Goal: Task Accomplishment & Management: Manage account settings

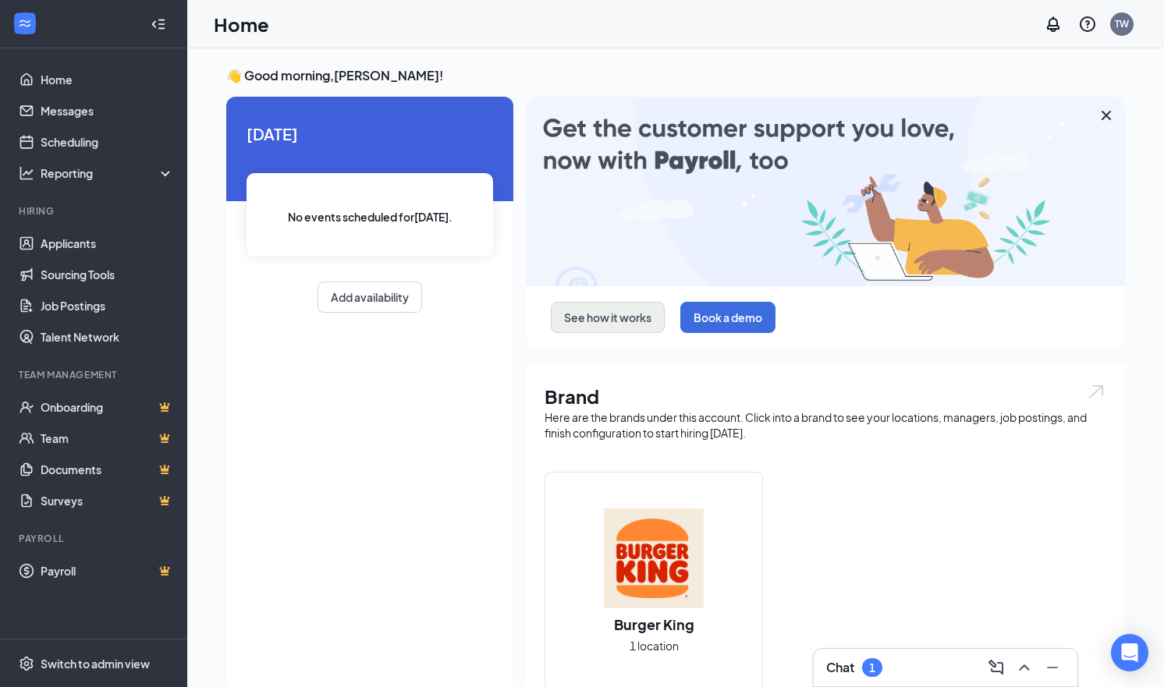
drag, startPoint x: 537, startPoint y: 215, endPoint x: 602, endPoint y: 325, distance: 127.4
drag, startPoint x: 602, startPoint y: 325, endPoint x: 502, endPoint y: 323, distance: 99.9
click at [502, 323] on div "[DATE] No events scheduled for [DATE] . Add availability" at bounding box center [369, 217] width 287 height 241
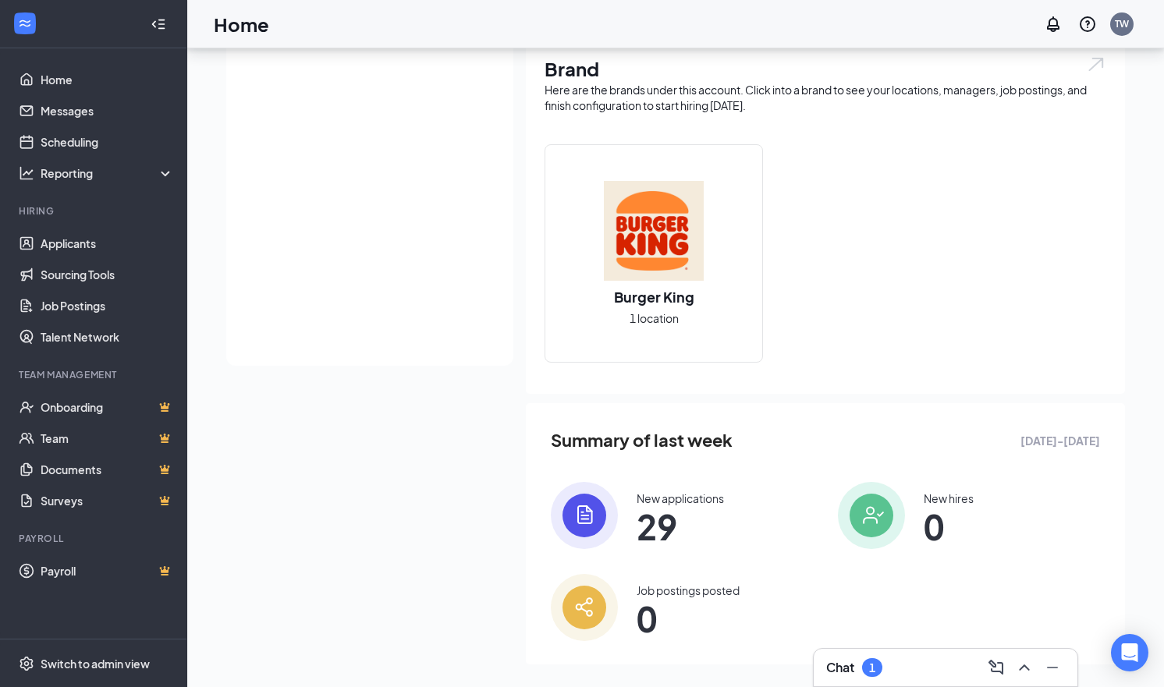
scroll to position [342, 0]
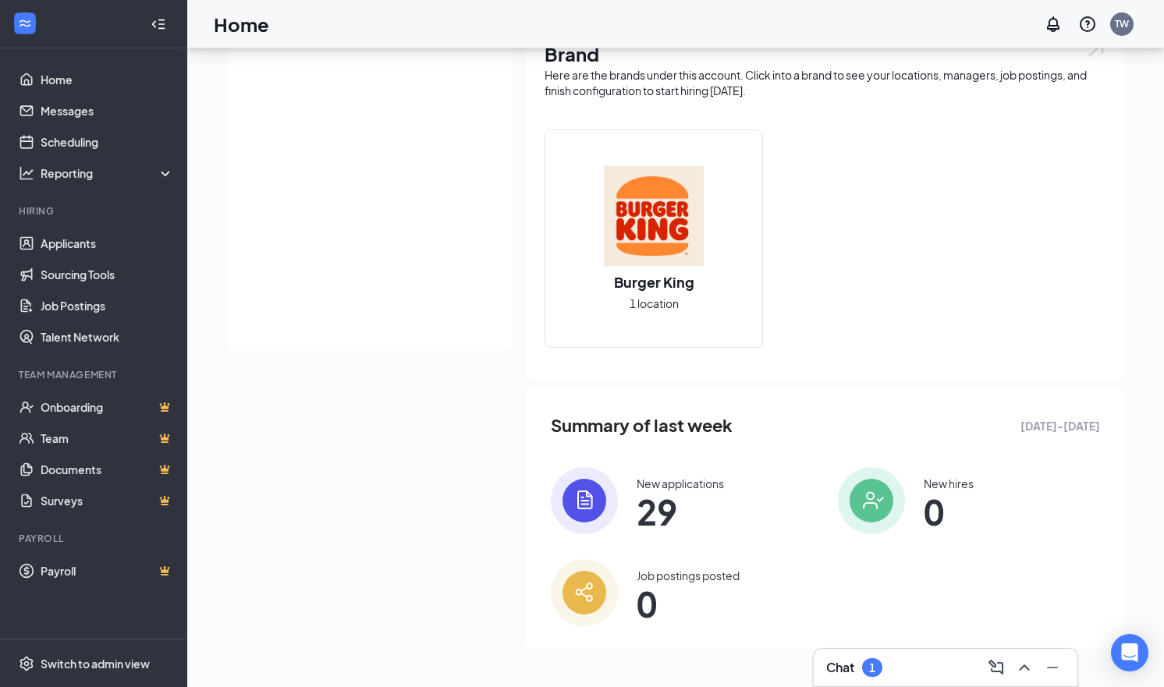
click at [605, 495] on img at bounding box center [584, 500] width 67 height 67
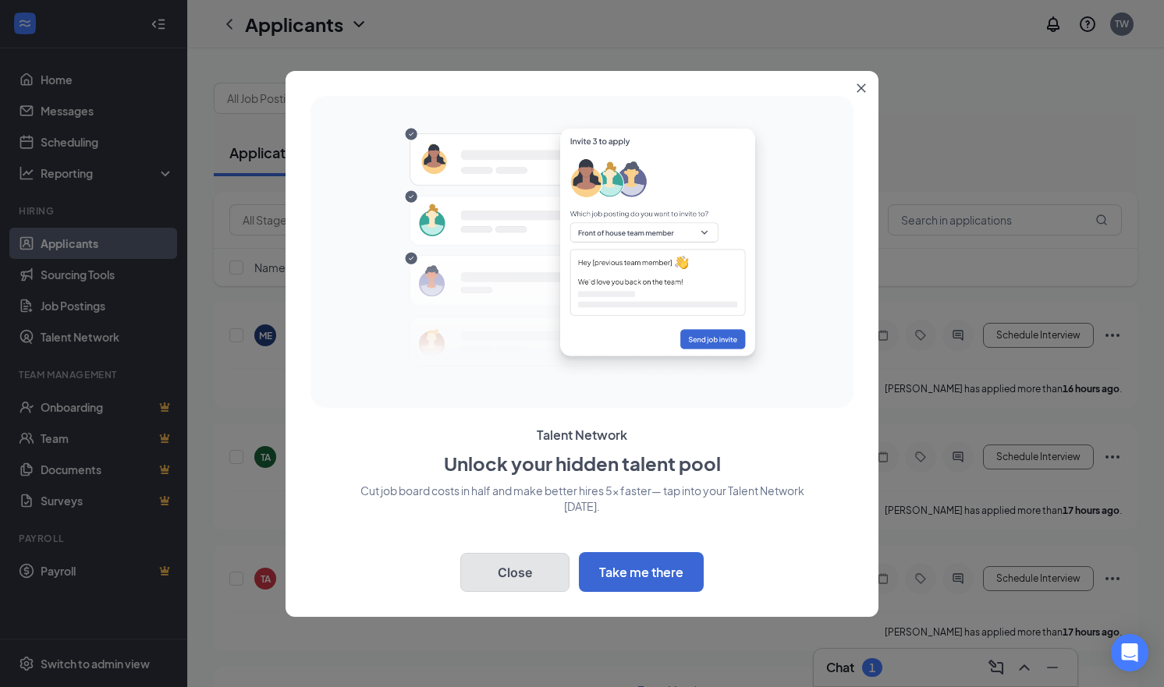
click at [526, 553] on button "Close" at bounding box center [514, 572] width 109 height 39
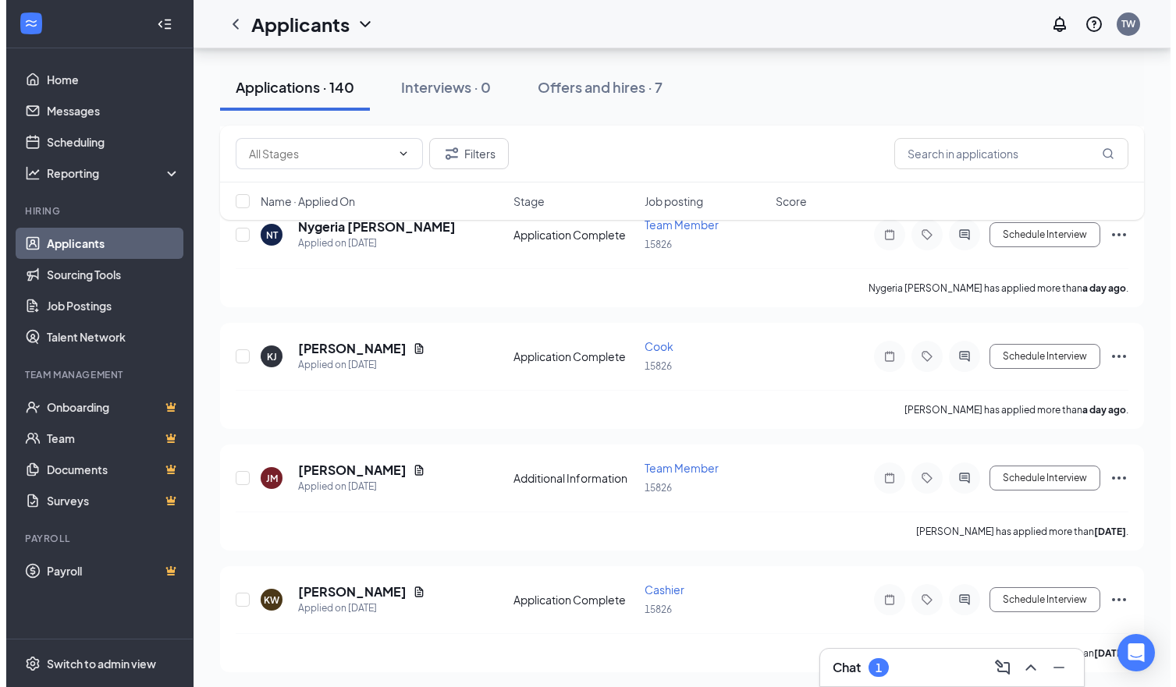
scroll to position [936, 0]
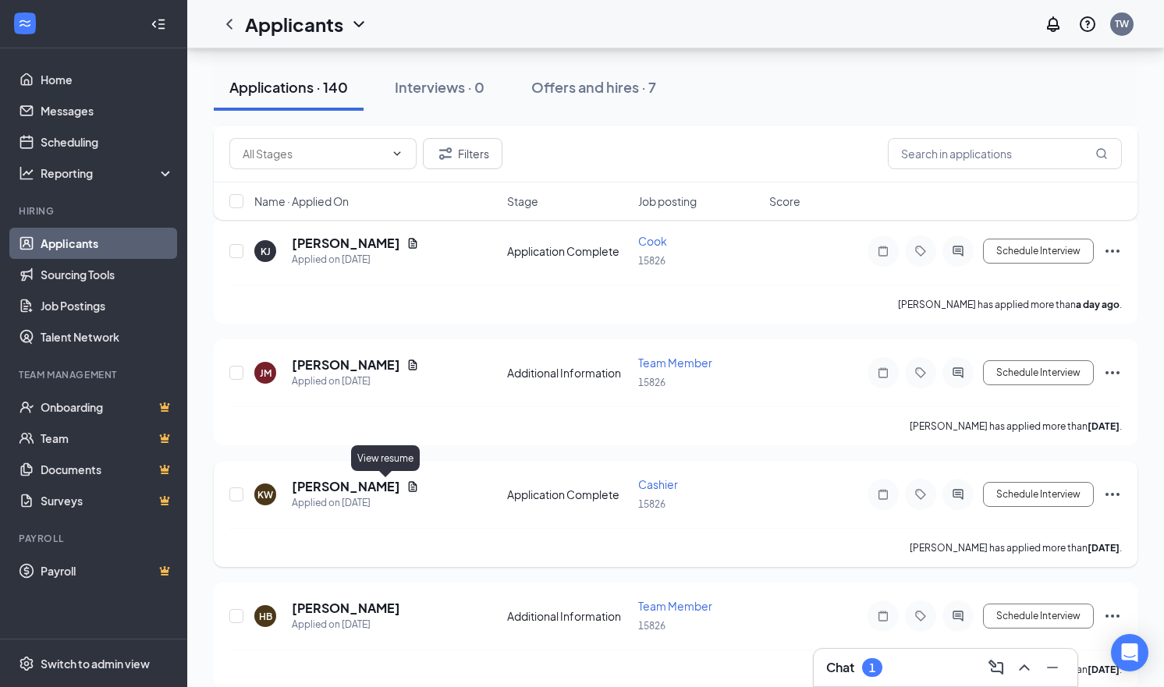
click at [406, 490] on icon "Document" at bounding box center [412, 487] width 12 height 12
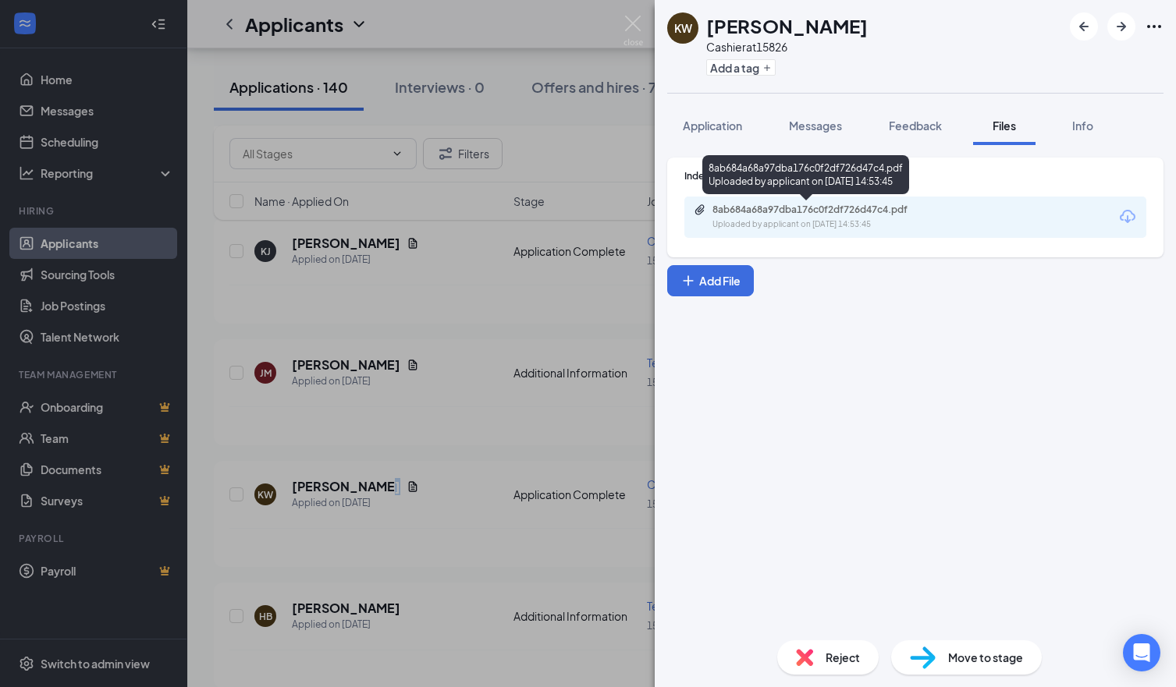
click at [715, 225] on div "Uploaded by applicant on [DATE] 14:53:45" at bounding box center [829, 224] width 234 height 12
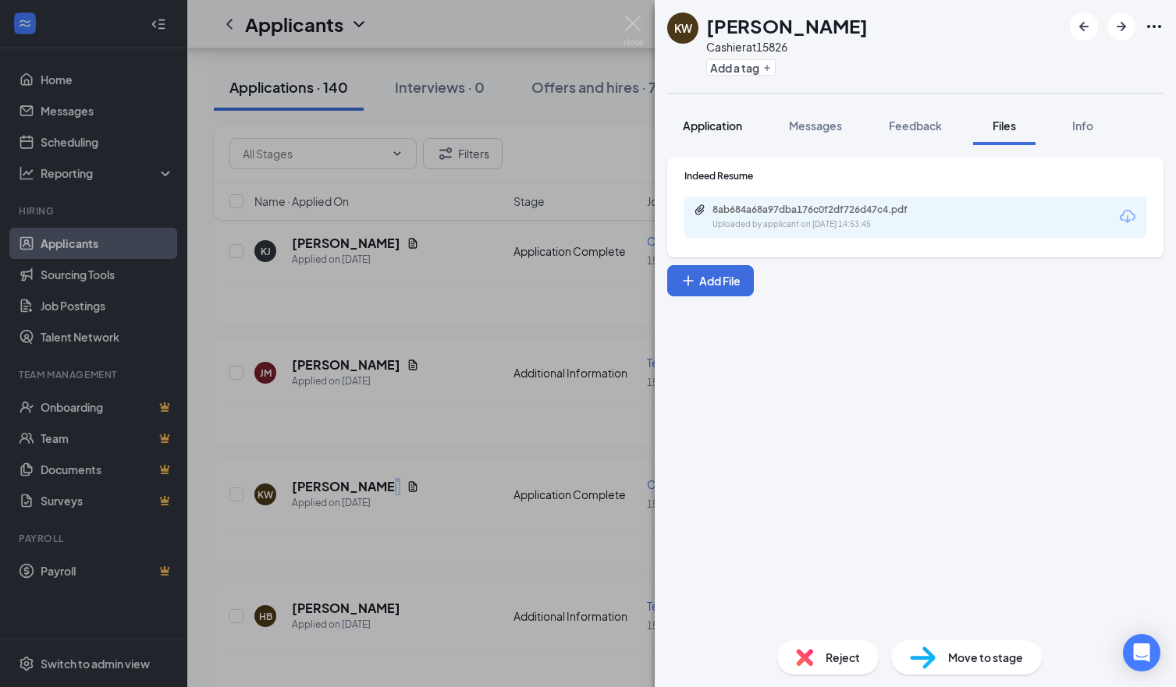
click at [716, 129] on span "Application" at bounding box center [712, 126] width 59 height 14
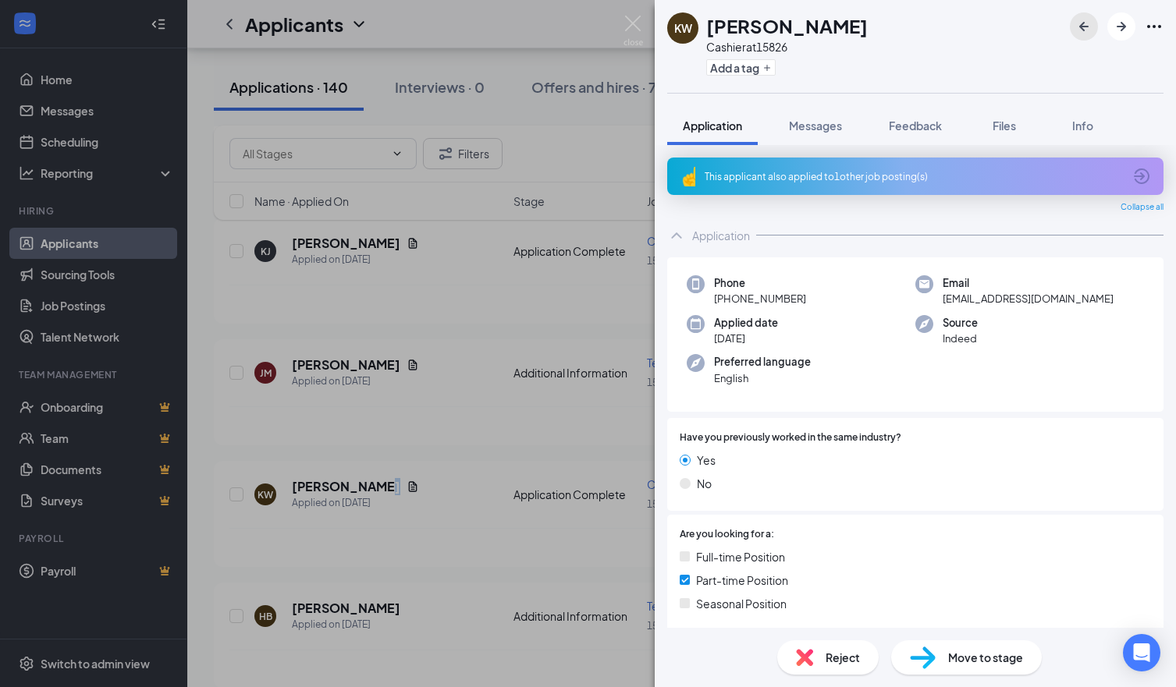
click at [1085, 29] on icon "ArrowLeftNew" at bounding box center [1083, 26] width 19 height 19
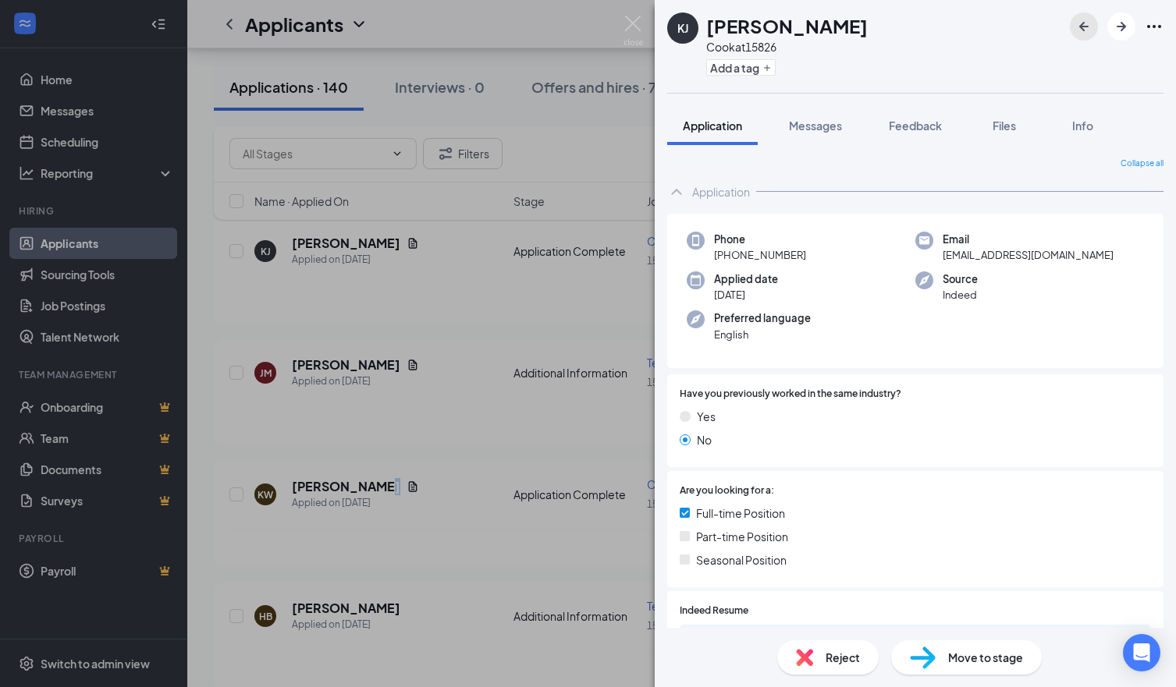
click at [1085, 29] on icon "ArrowLeftNew" at bounding box center [1083, 26] width 19 height 19
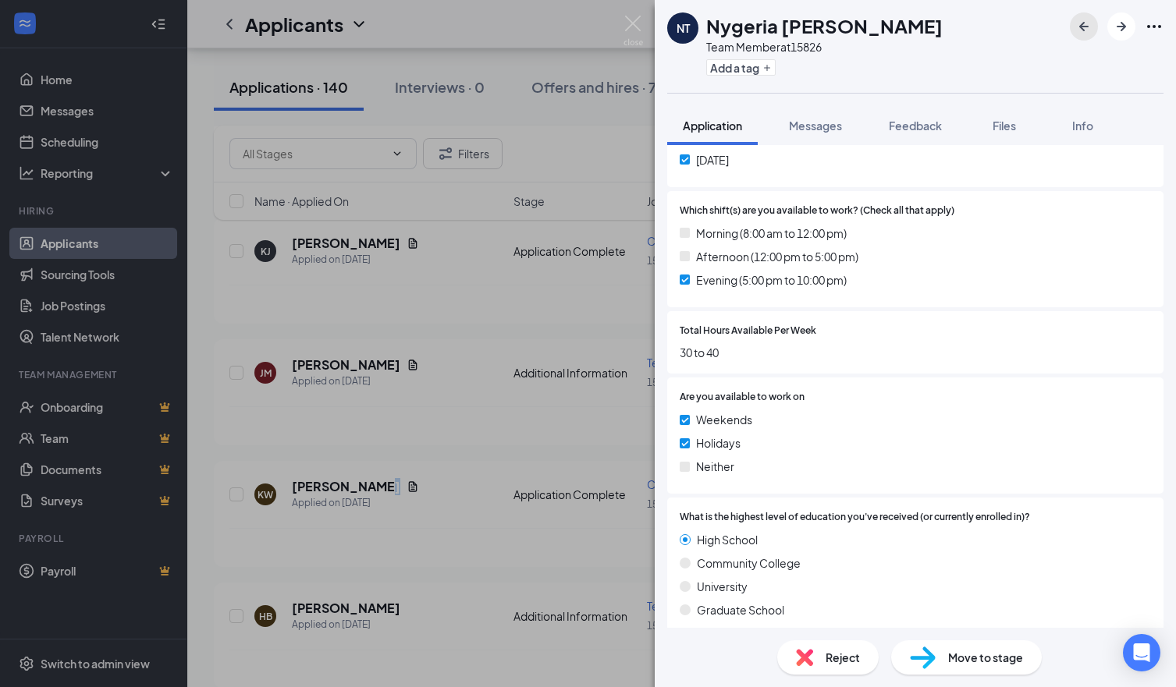
scroll to position [936, 0]
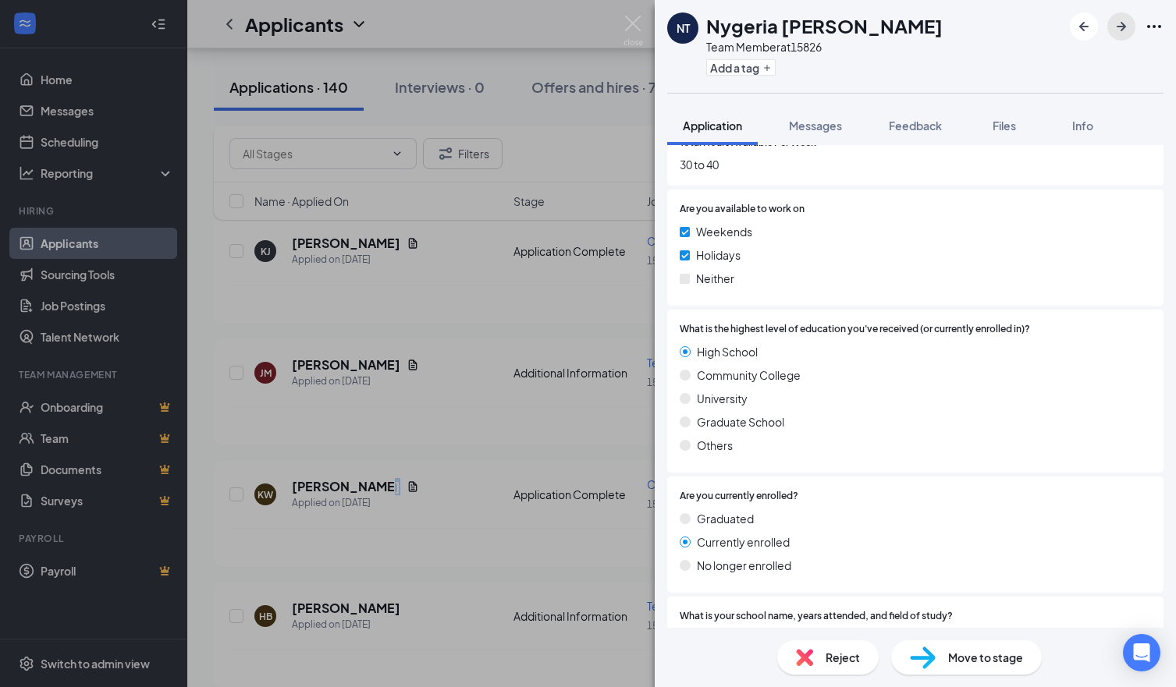
click at [1124, 25] on icon "ArrowRight" at bounding box center [1120, 26] width 9 height 9
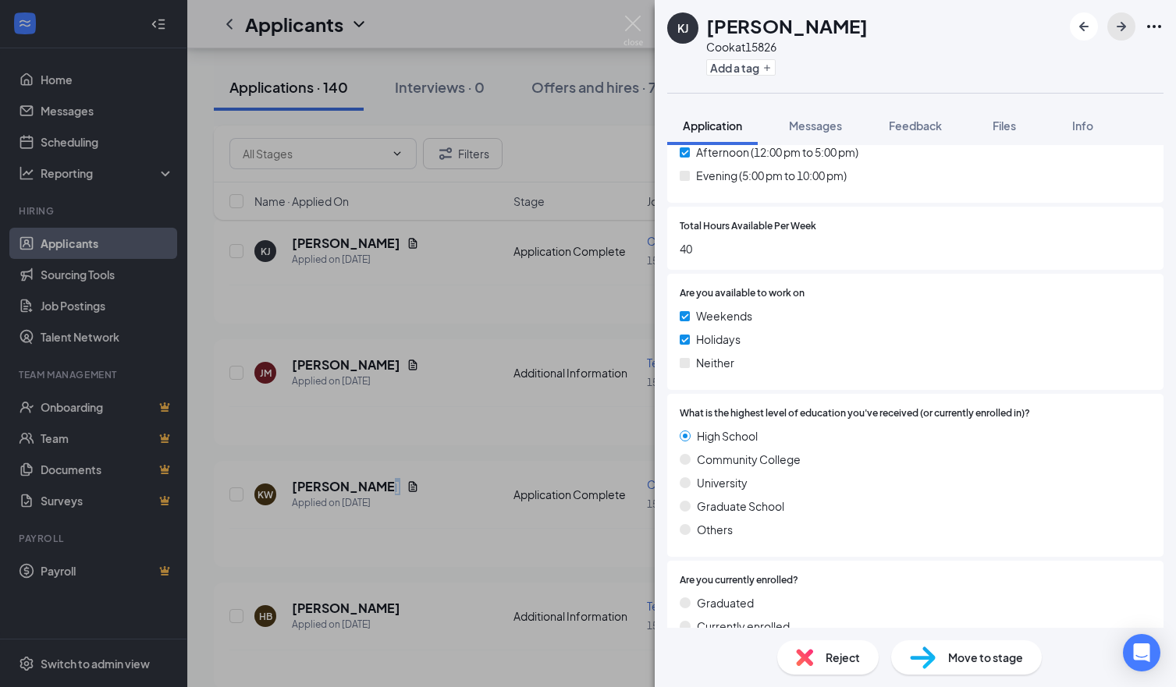
scroll to position [943, 0]
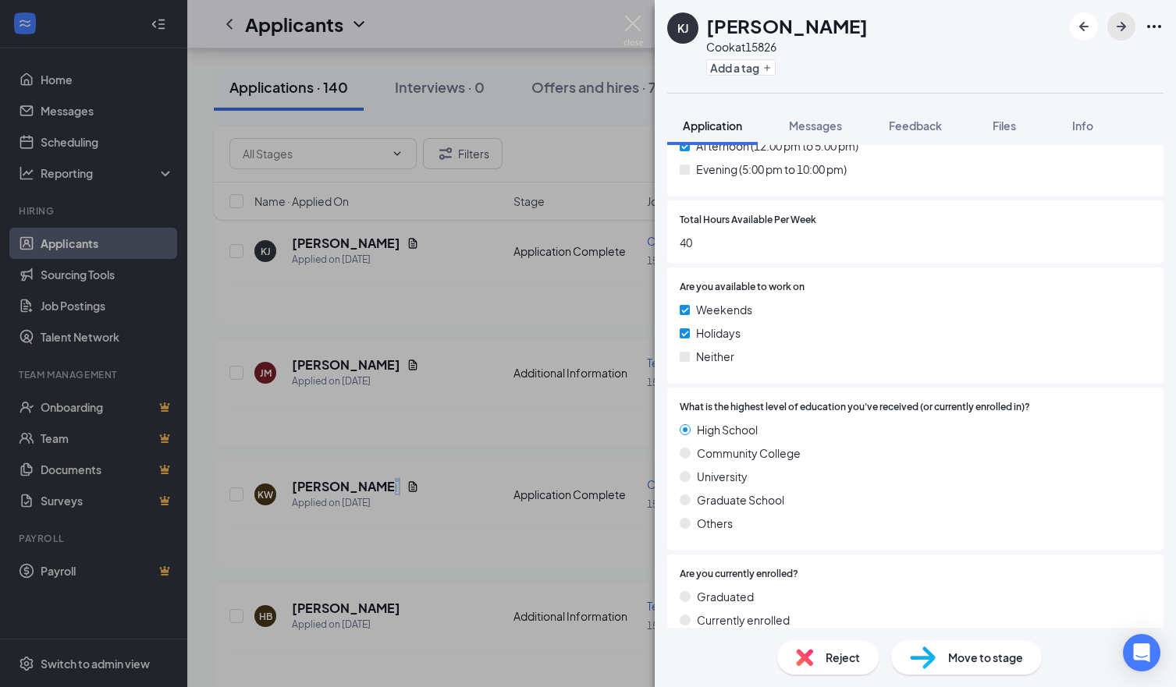
click at [1124, 25] on icon "ArrowRight" at bounding box center [1120, 26] width 9 height 9
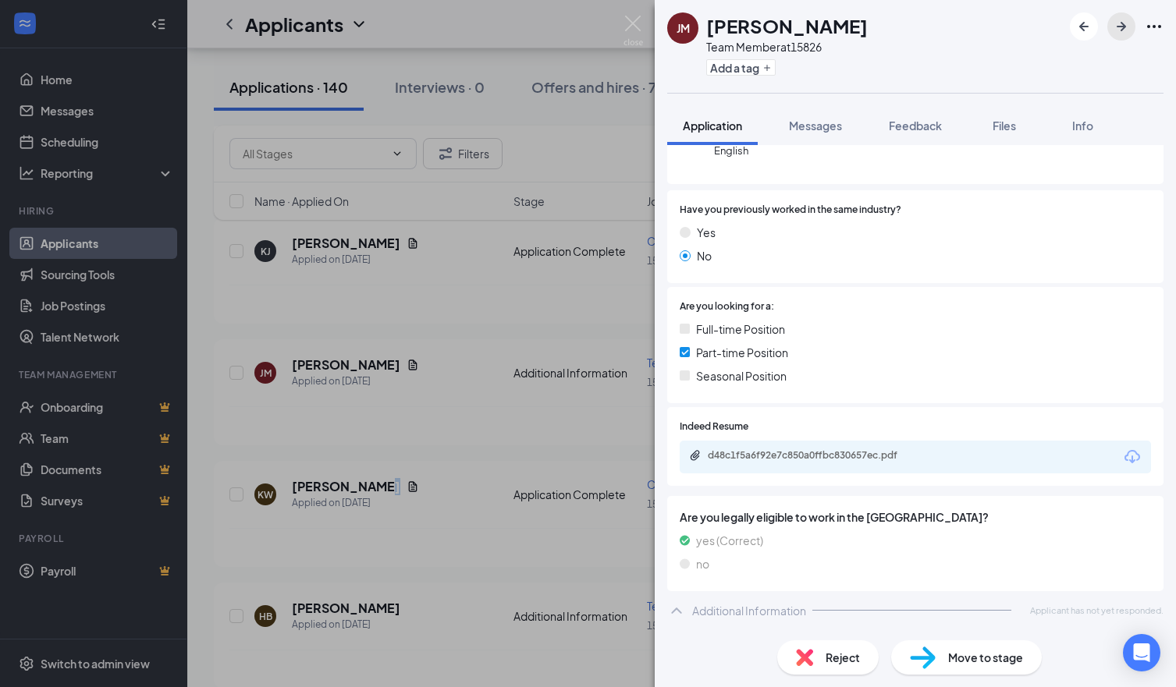
scroll to position [226, 0]
click at [1124, 25] on icon "ArrowRight" at bounding box center [1120, 26] width 9 height 9
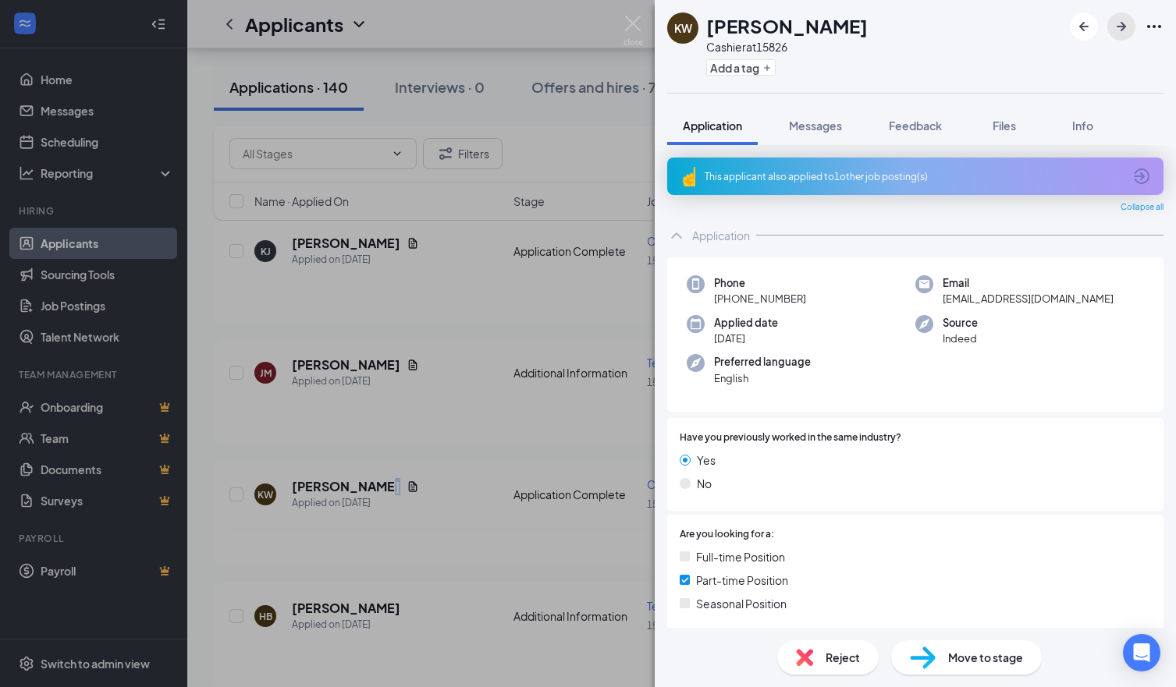
click at [1124, 25] on icon "ArrowRight" at bounding box center [1120, 26] width 9 height 9
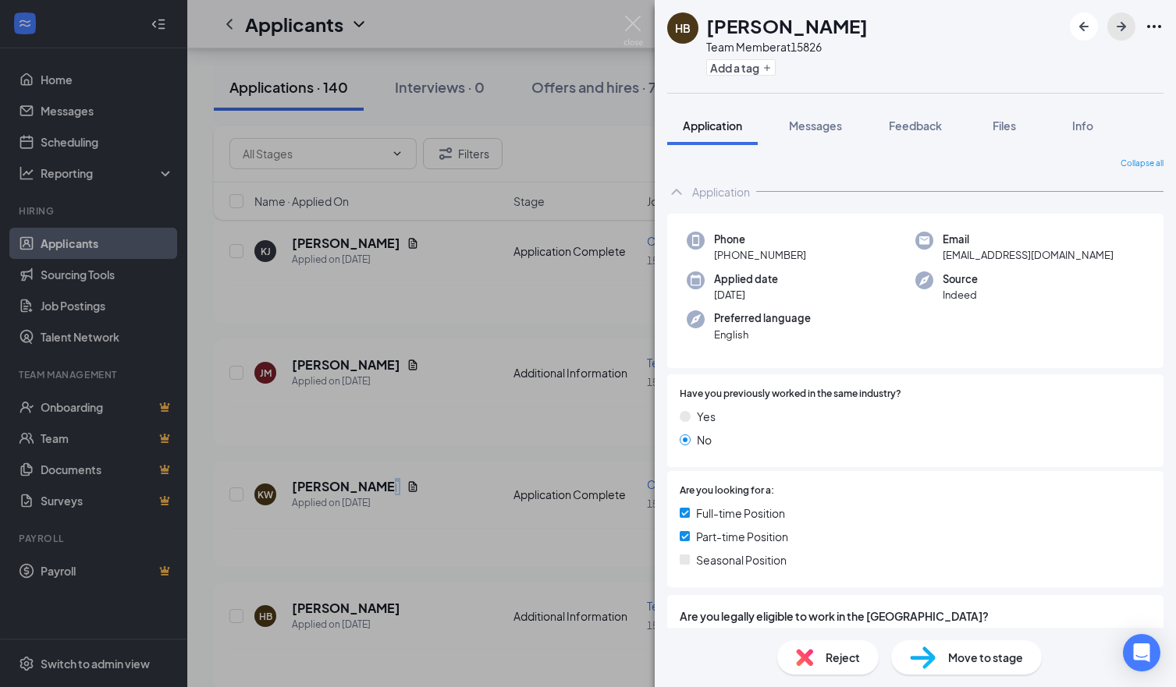
click at [1124, 25] on icon "ArrowRight" at bounding box center [1120, 26] width 9 height 9
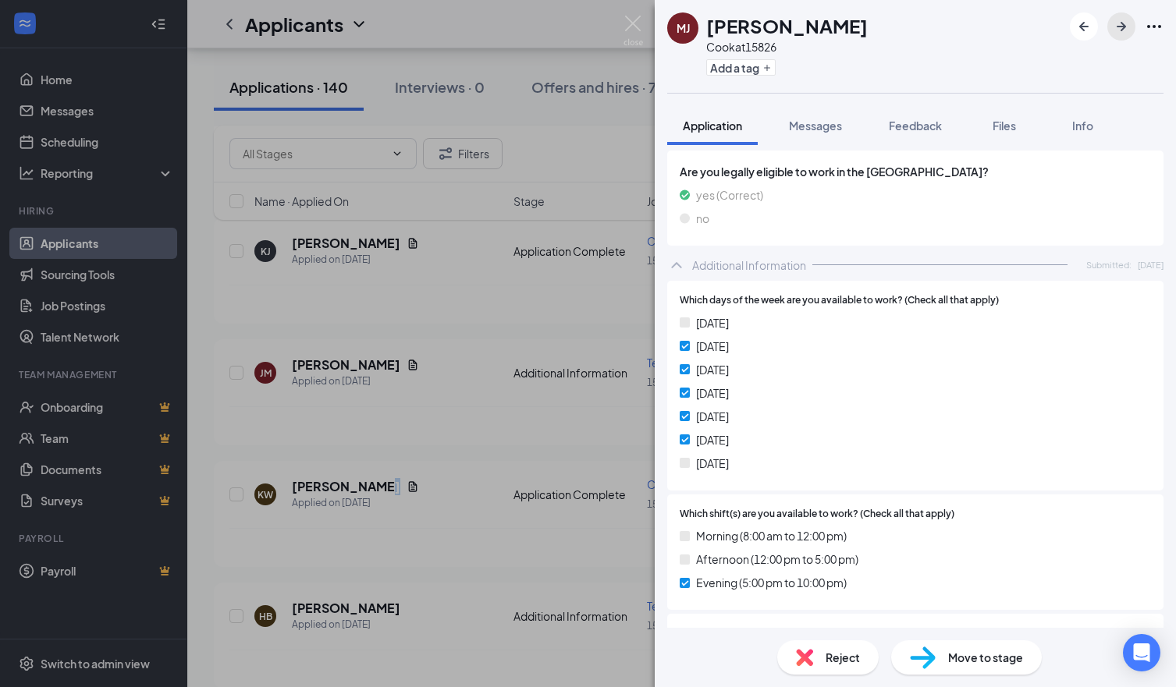
scroll to position [546, 0]
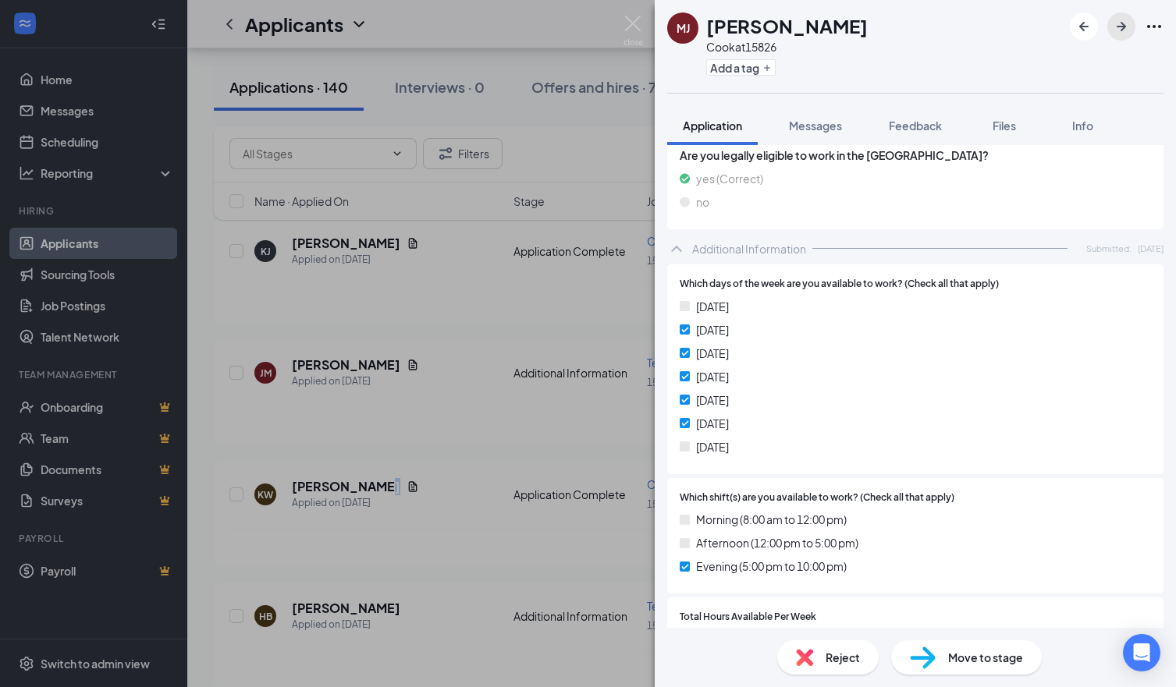
click at [1125, 29] on icon "ArrowRight" at bounding box center [1121, 26] width 19 height 19
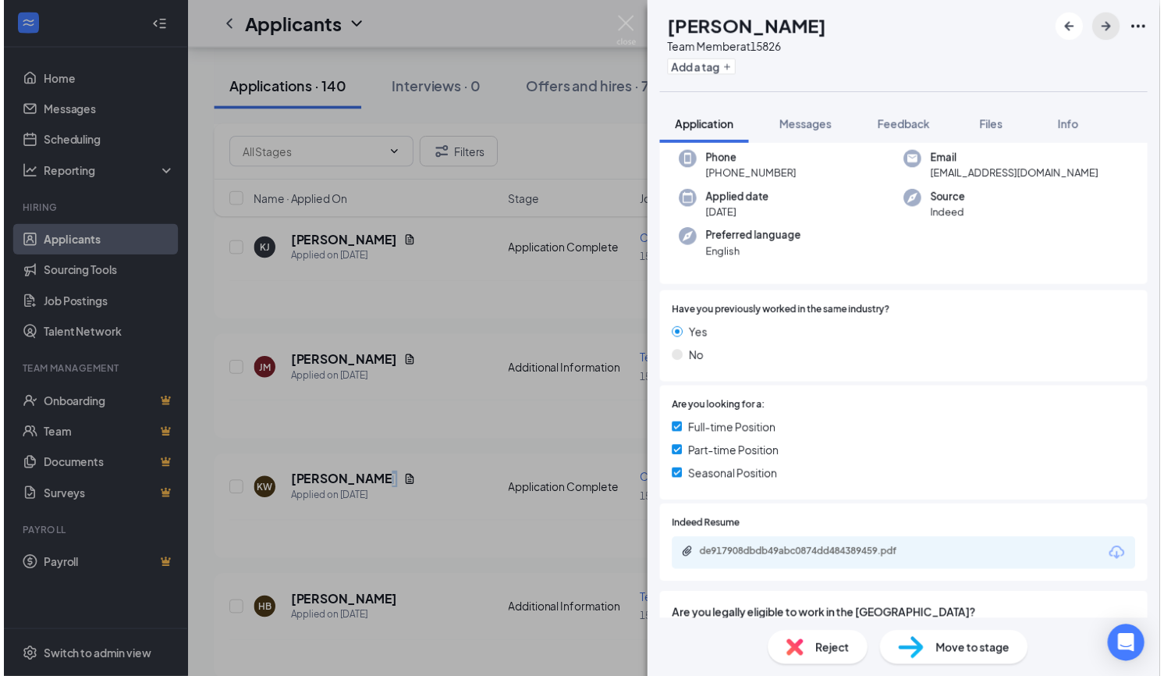
scroll to position [78, 0]
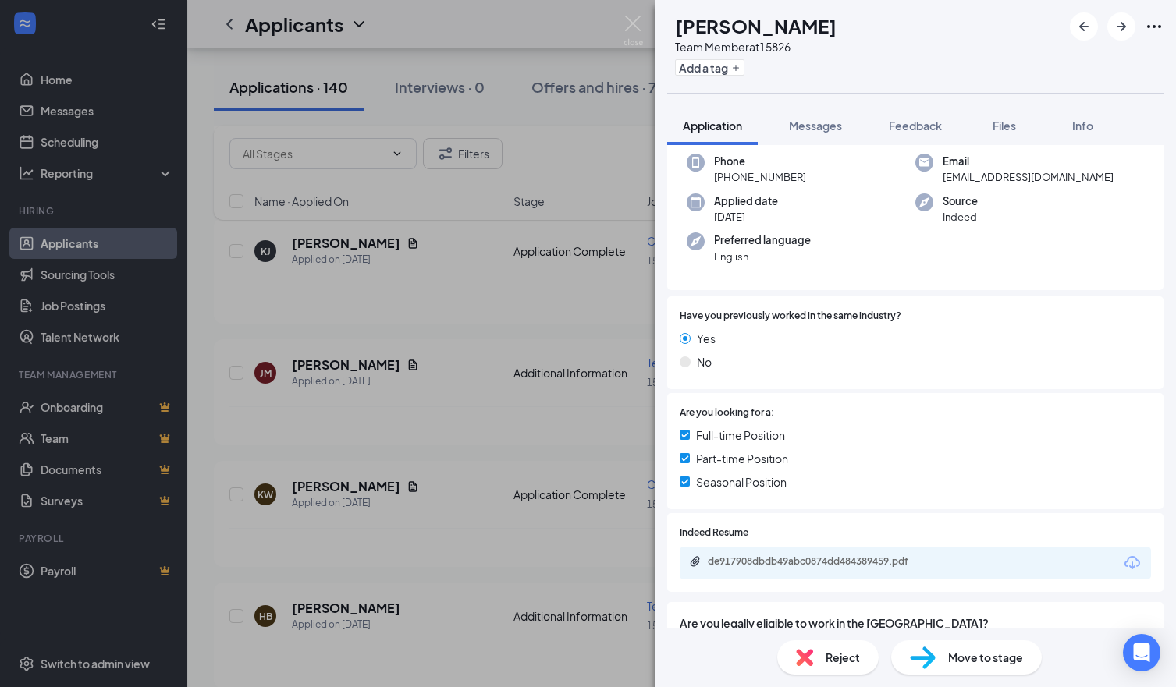
click at [304, 89] on div "IW [PERSON_NAME] Team Member at 15826 Add a tag Application Messages Feedback F…" at bounding box center [588, 343] width 1176 height 687
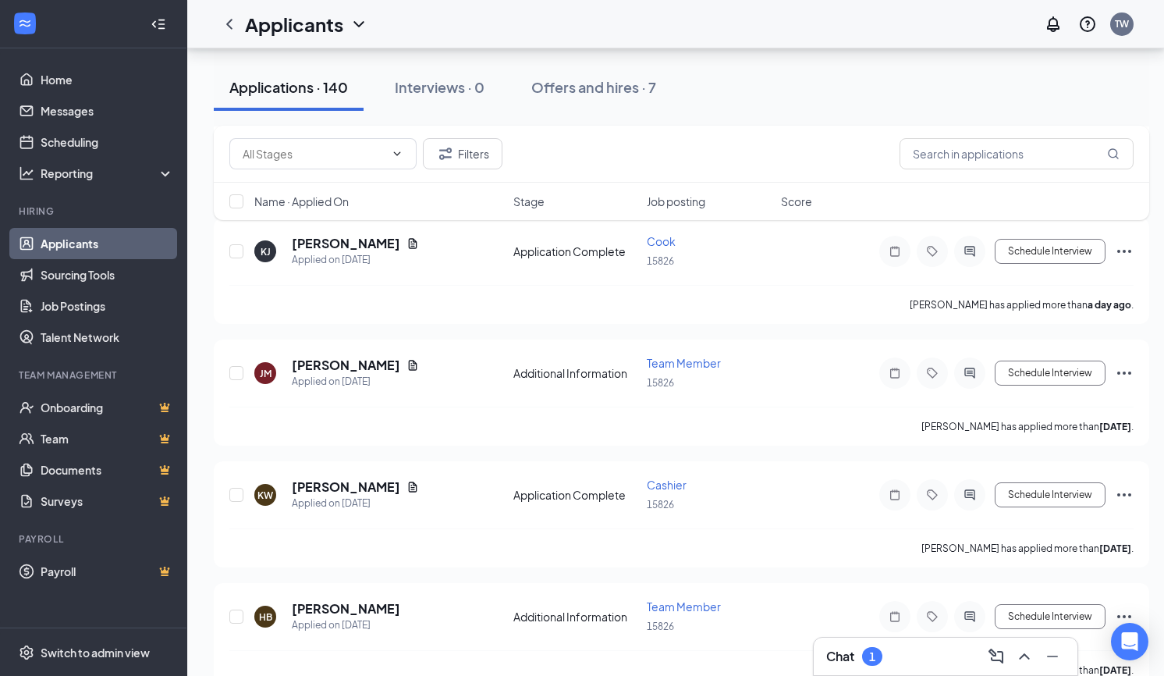
click at [340, 90] on div "Applications · 140" at bounding box center [288, 87] width 119 height 20
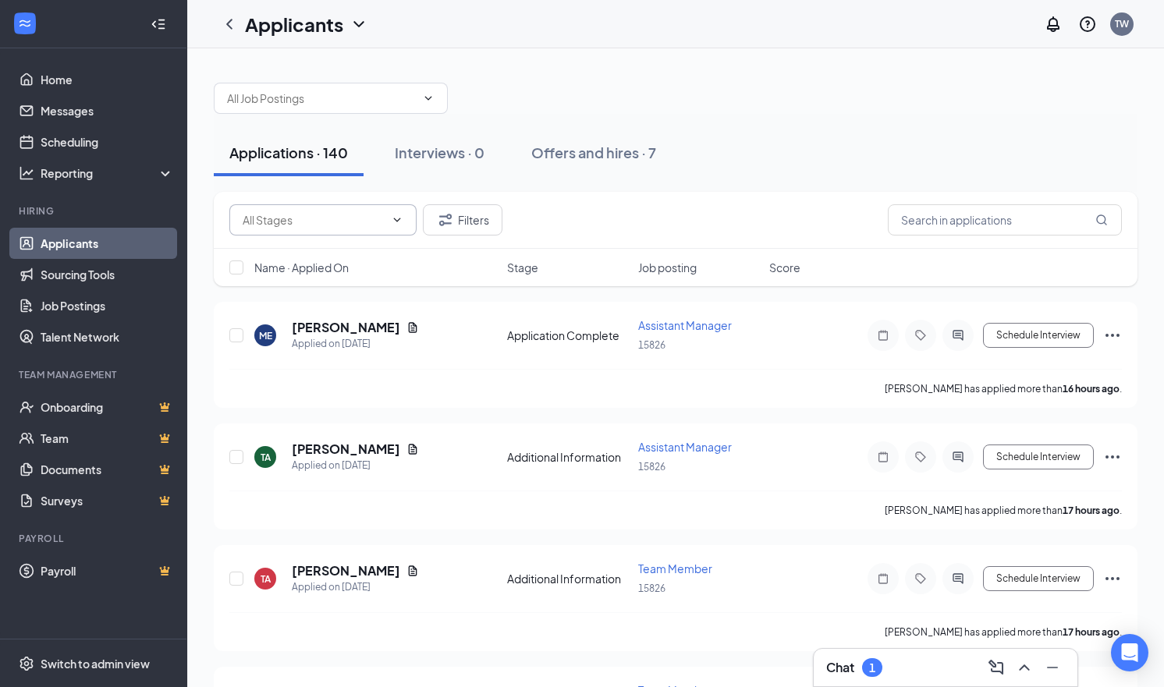
click at [399, 220] on icon "ChevronDown" at bounding box center [397, 220] width 12 height 12
click at [394, 184] on div "Applications · 140 Interviews · 0 Offers and hires · 7" at bounding box center [676, 153] width 924 height 78
click at [429, 157] on div "Interviews · 0" at bounding box center [440, 153] width 90 height 20
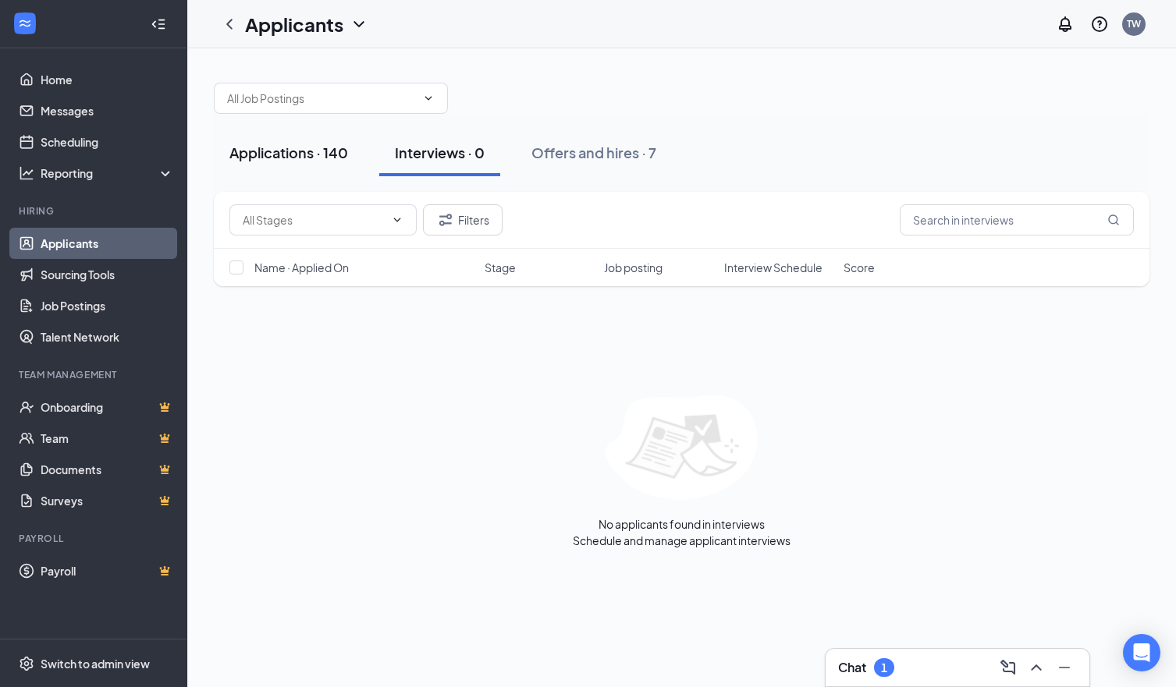
click at [332, 158] on div "Applications · 140" at bounding box center [288, 153] width 119 height 20
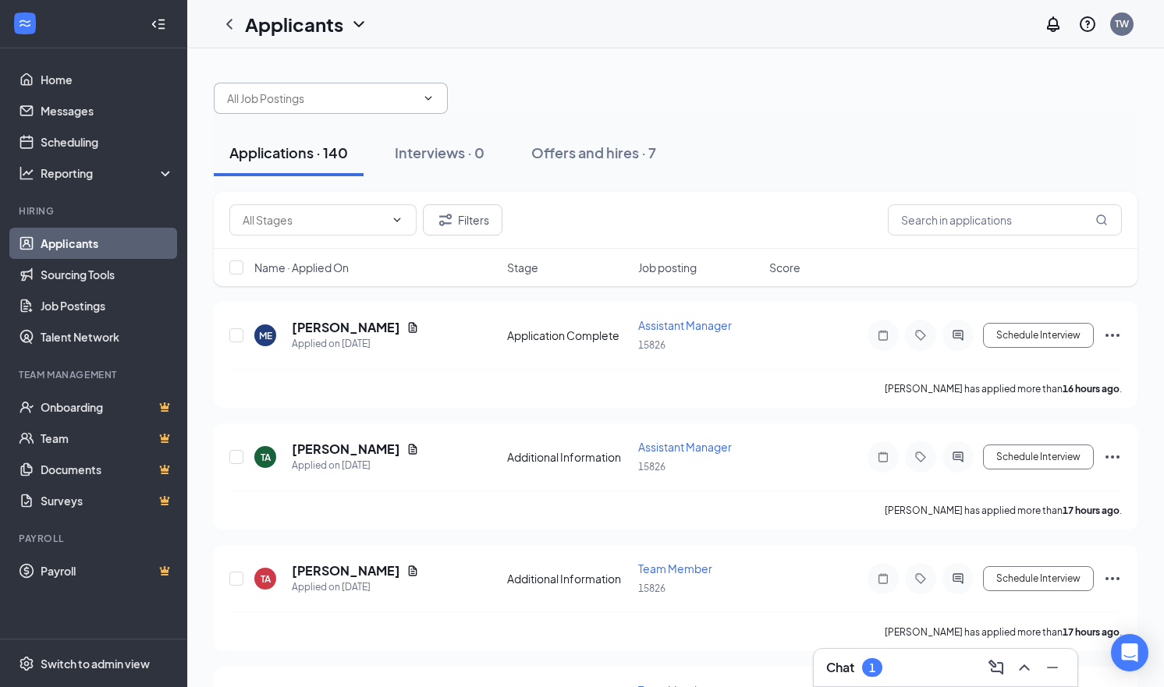
click at [436, 102] on span at bounding box center [331, 98] width 234 height 31
click at [305, 203] on div "Assistant Manager (15826)" at bounding box center [280, 194] width 133 height 17
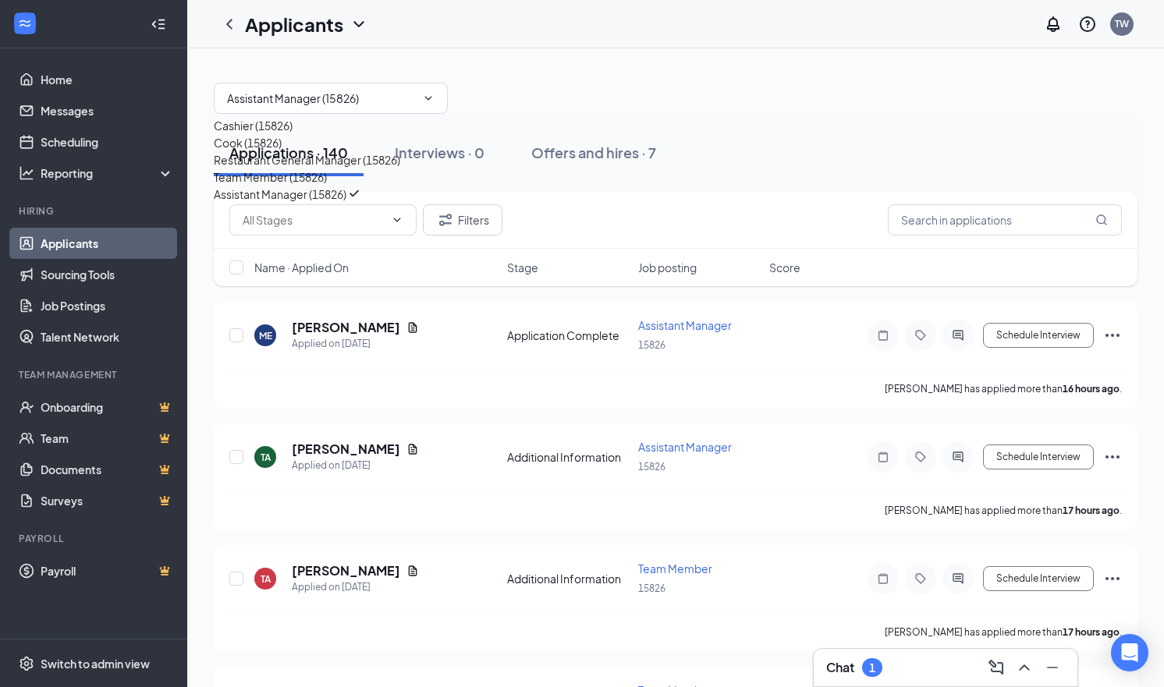
type input "Assistant Manager (15826)"
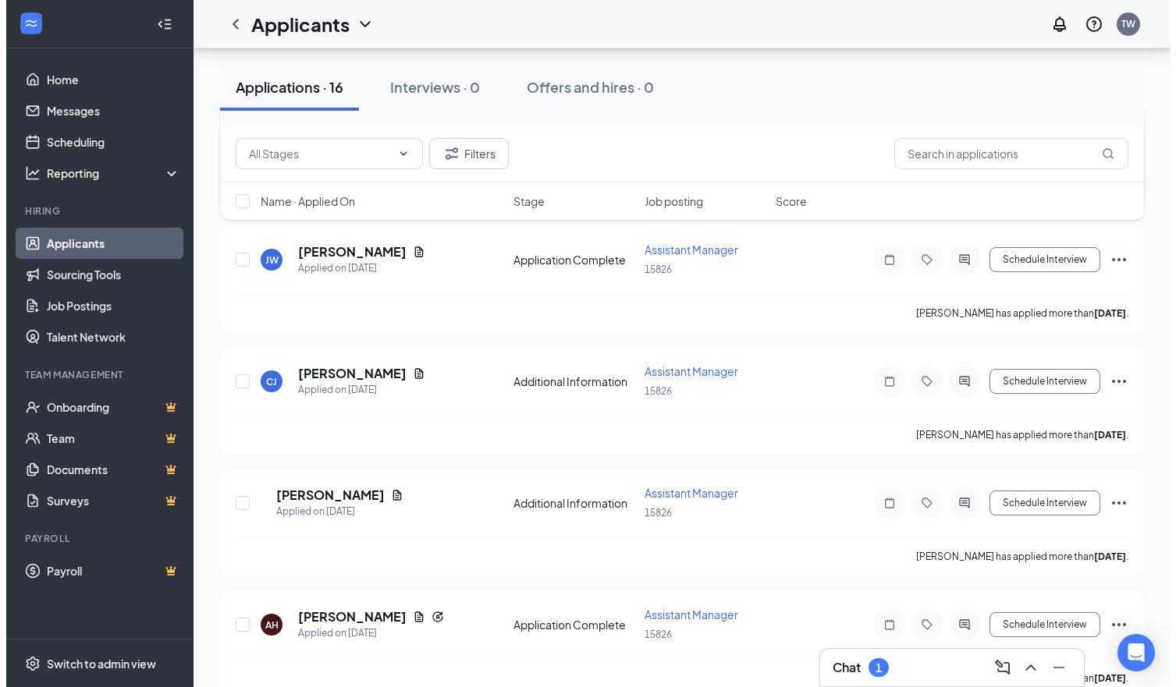
scroll to position [390, 0]
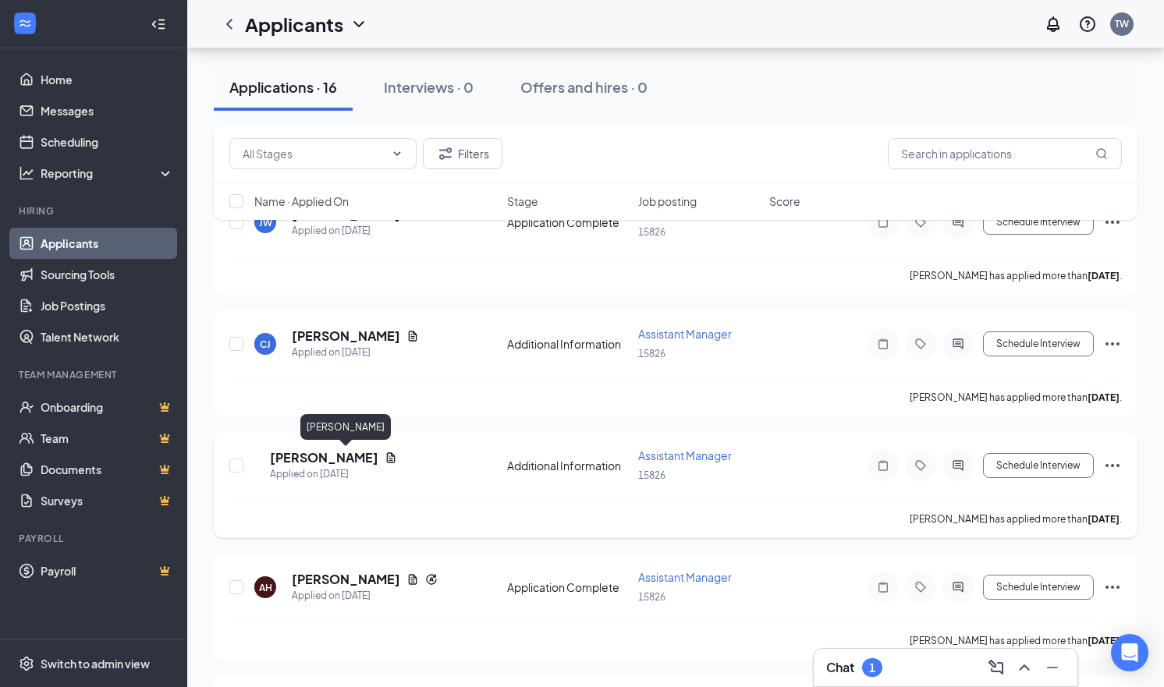
click at [378, 462] on h5 "[PERSON_NAME]" at bounding box center [324, 457] width 108 height 17
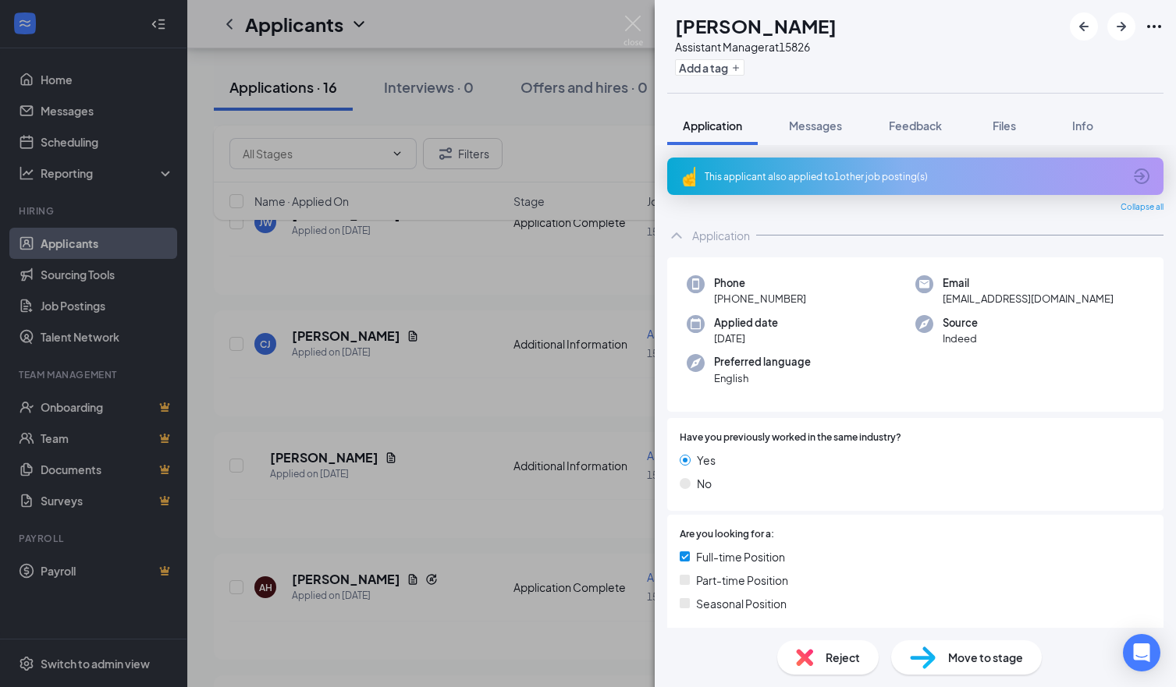
click at [592, 52] on div "[PERSON_NAME] [PERSON_NAME] Assistant Manager at 15826 Add a tag Application Me…" at bounding box center [588, 343] width 1176 height 687
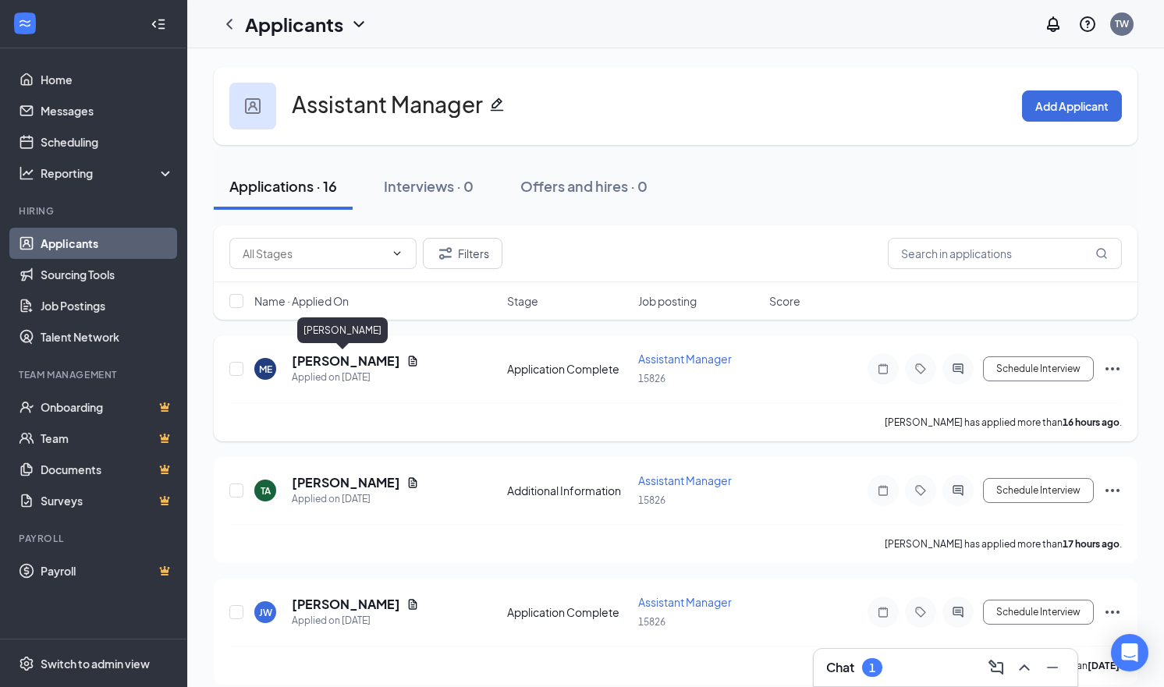
click at [321, 363] on h5 "[PERSON_NAME]" at bounding box center [346, 361] width 108 height 17
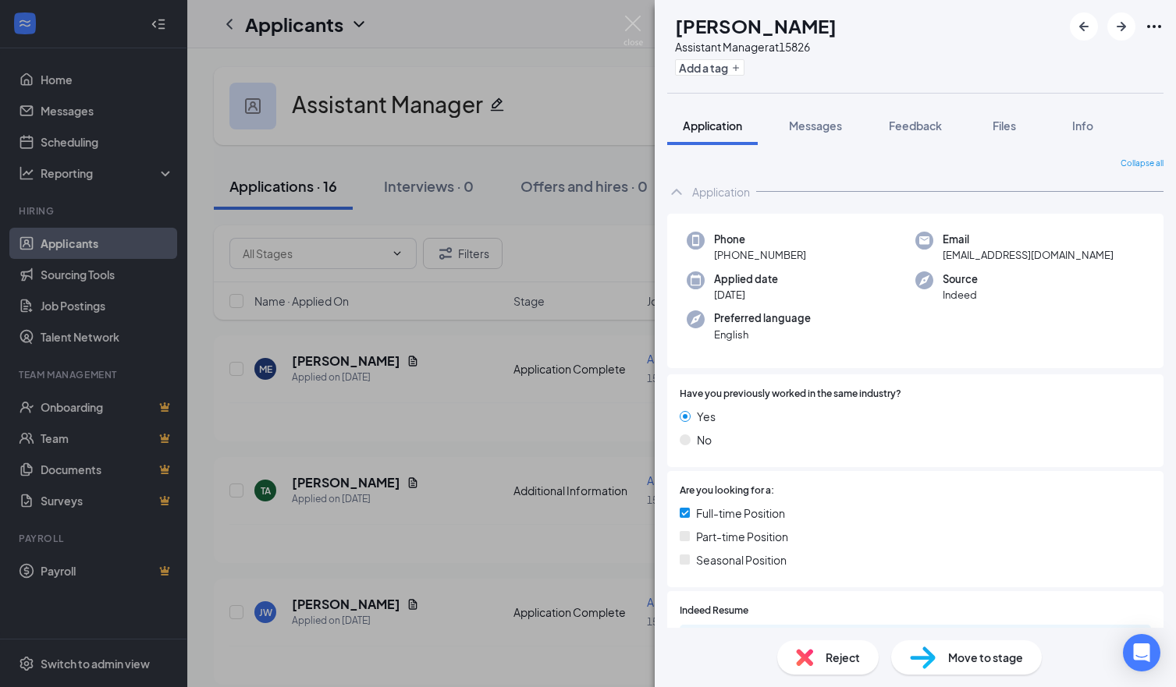
drag, startPoint x: 143, startPoint y: 466, endPoint x: 215, endPoint y: 460, distance: 72.0
click at [147, 464] on div "ME [PERSON_NAME] Assistant Manager at 15826 Add a tag Application Messages Feed…" at bounding box center [588, 343] width 1176 height 687
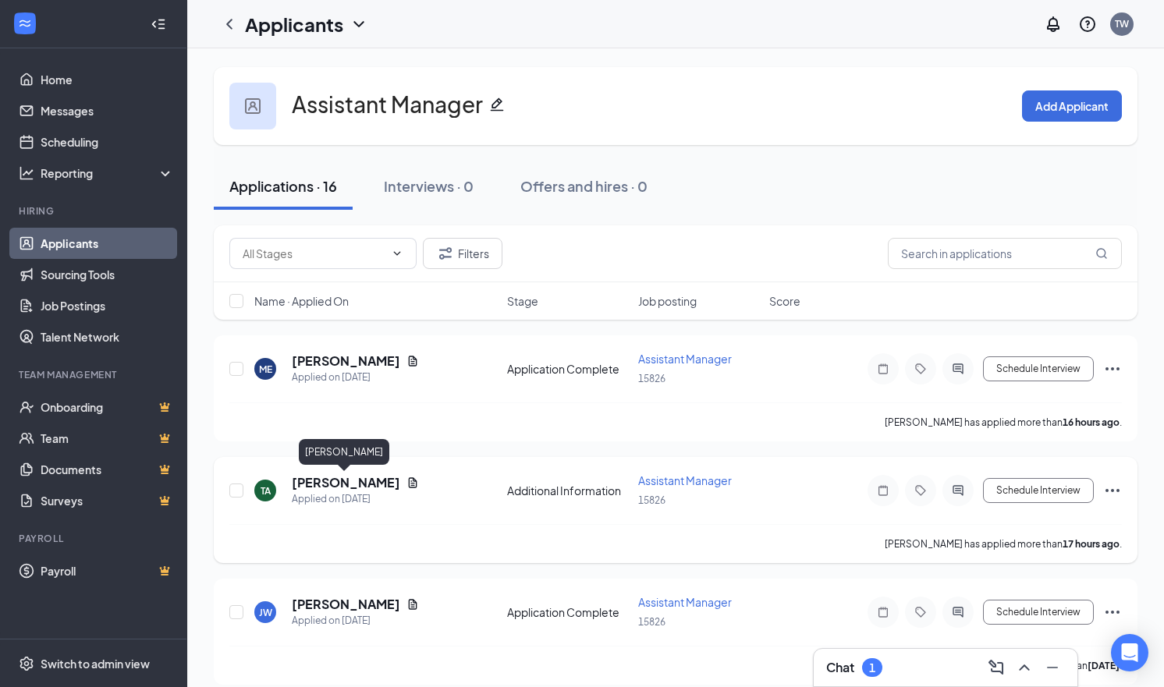
click at [370, 491] on h5 "[PERSON_NAME]" at bounding box center [346, 482] width 108 height 17
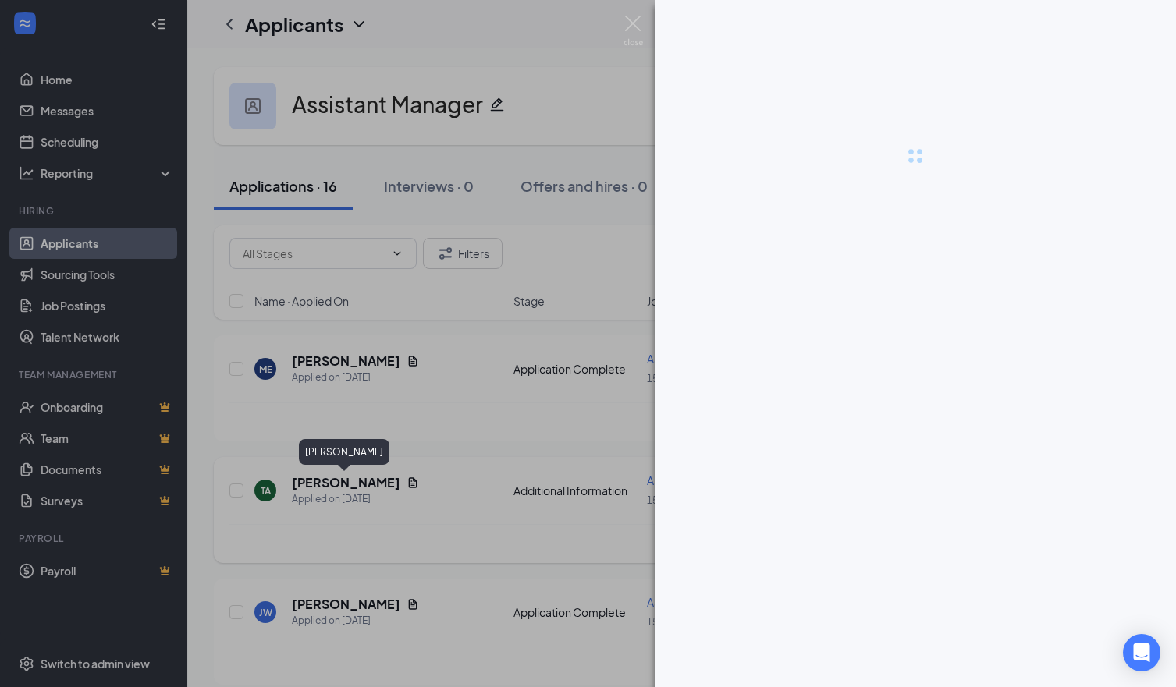
click at [370, 491] on div at bounding box center [588, 343] width 1176 height 687
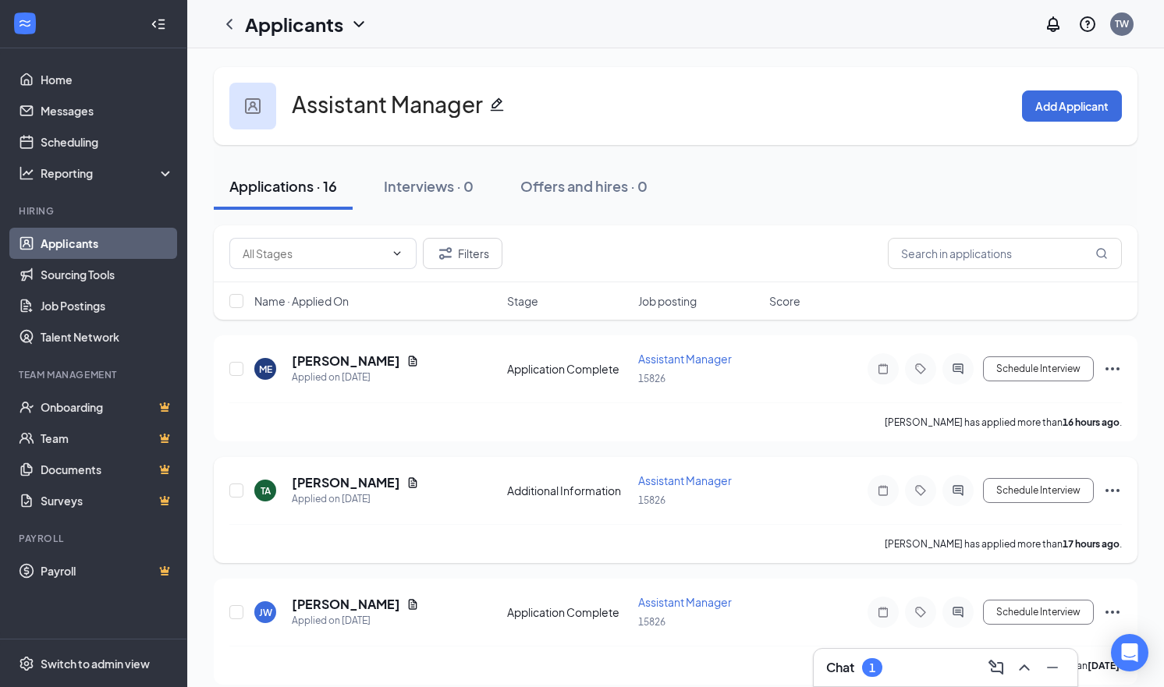
click at [267, 493] on div "TA" at bounding box center [266, 490] width 10 height 13
